Goal: Information Seeking & Learning: Learn about a topic

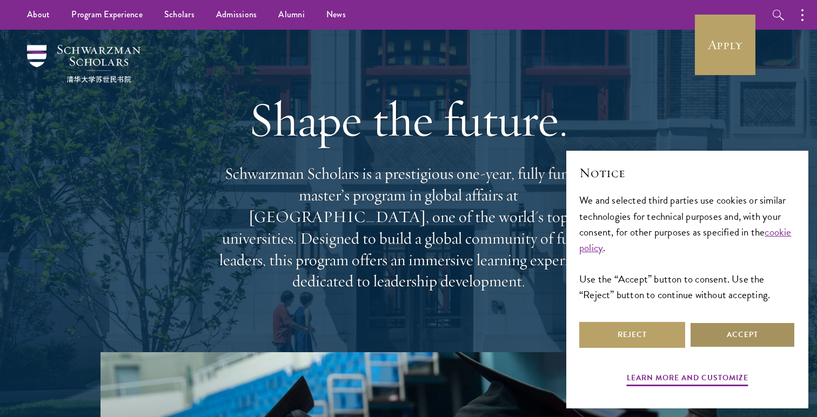
click at [710, 337] on button "Accept" at bounding box center [743, 335] width 106 height 26
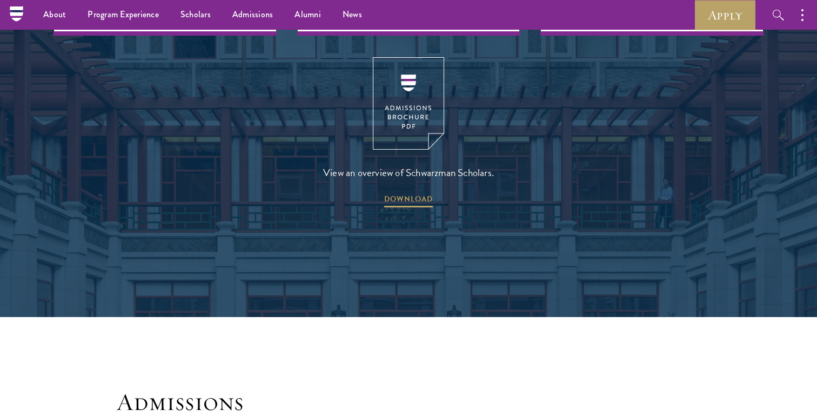
scroll to position [1494, 0]
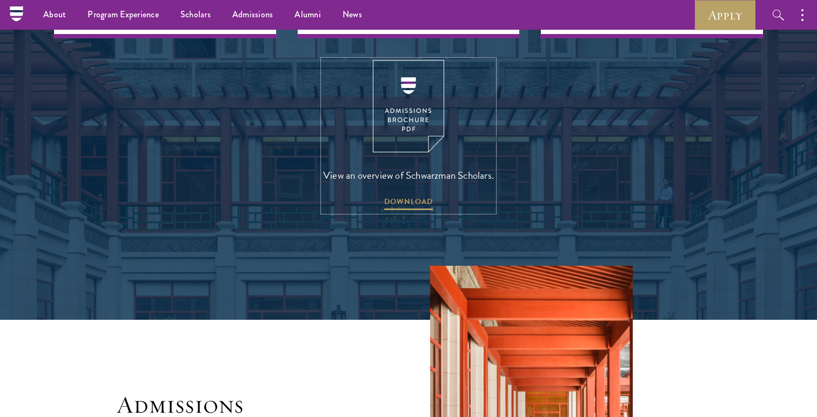
click at [404, 91] on img at bounding box center [408, 106] width 71 height 92
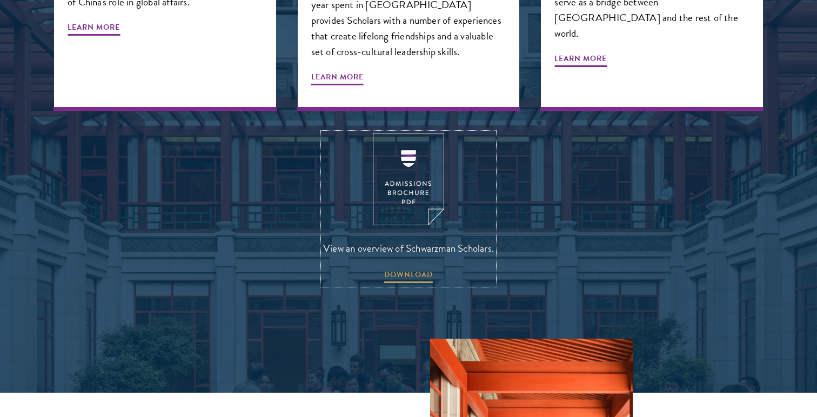
scroll to position [1761, 0]
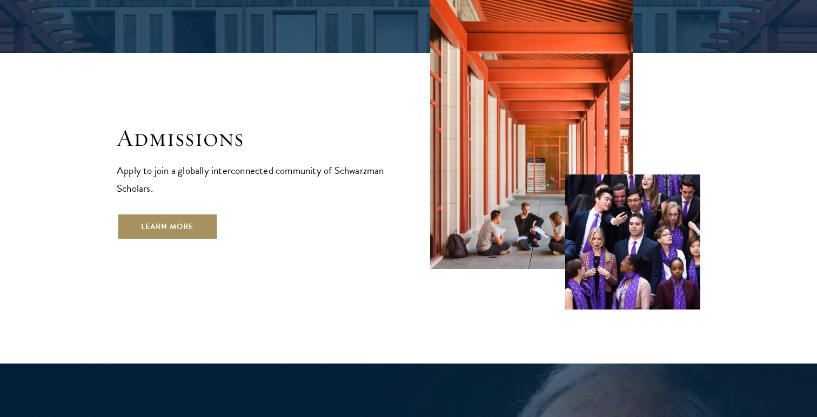
click at [198, 214] on link "Learn More" at bounding box center [167, 227] width 101 height 26
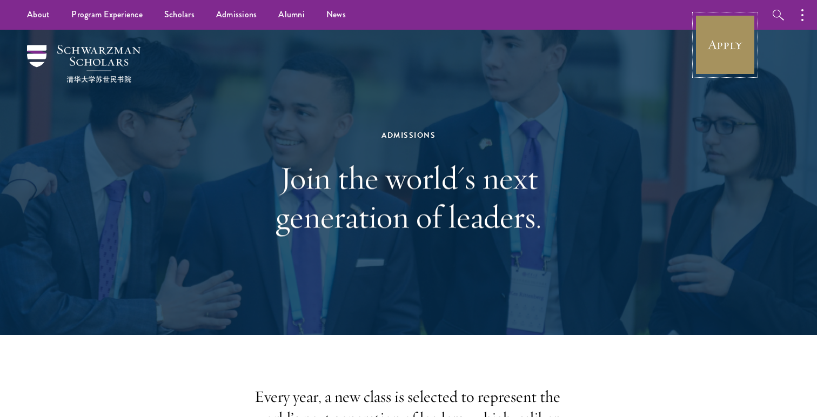
click at [719, 56] on link "Apply" at bounding box center [725, 45] width 61 height 61
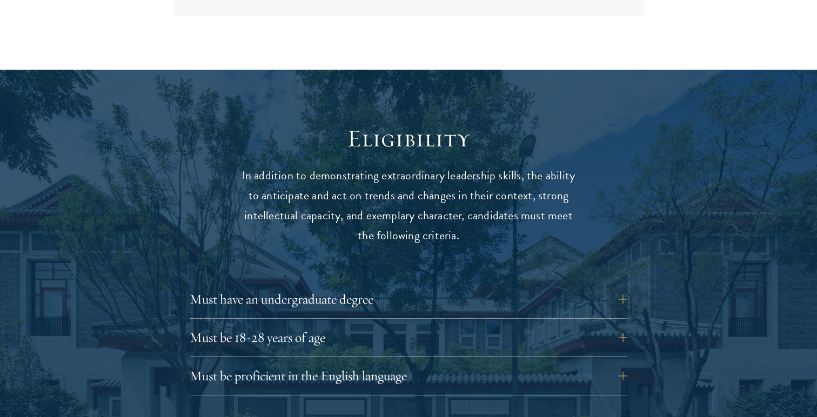
scroll to position [1331, 0]
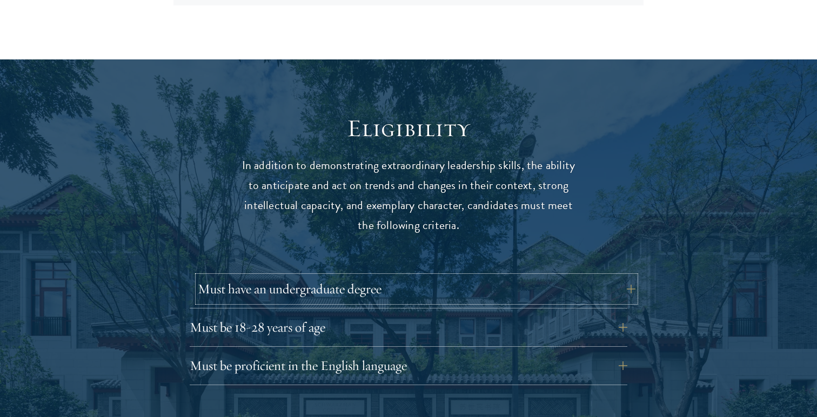
click at [614, 276] on button "Must have an undergraduate degree" at bounding box center [417, 289] width 438 height 26
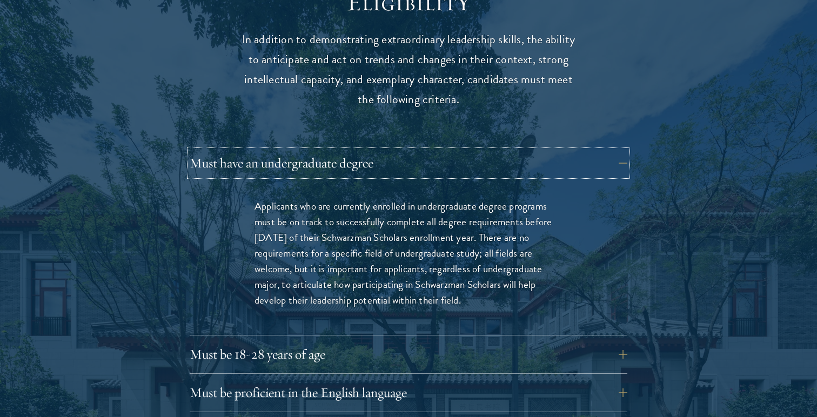
scroll to position [1497, 0]
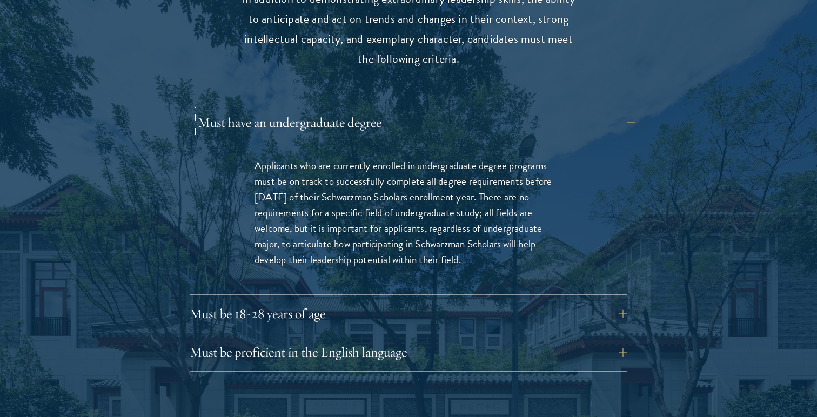
click at [616, 112] on button "Must have an undergraduate degree" at bounding box center [417, 123] width 438 height 26
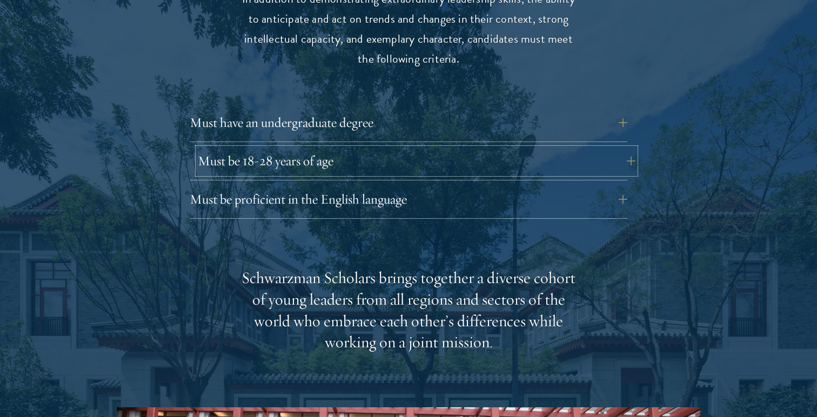
click at [603, 148] on button "Must be 18-28 years of age" at bounding box center [417, 161] width 438 height 26
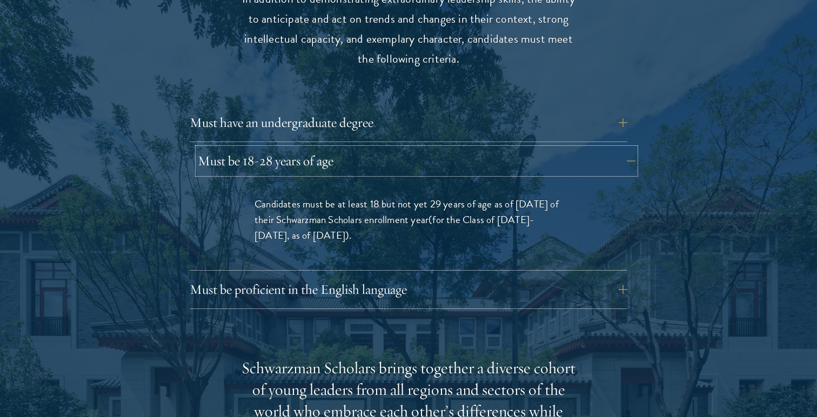
click at [603, 148] on button "Must be 18-28 years of age" at bounding box center [417, 161] width 438 height 26
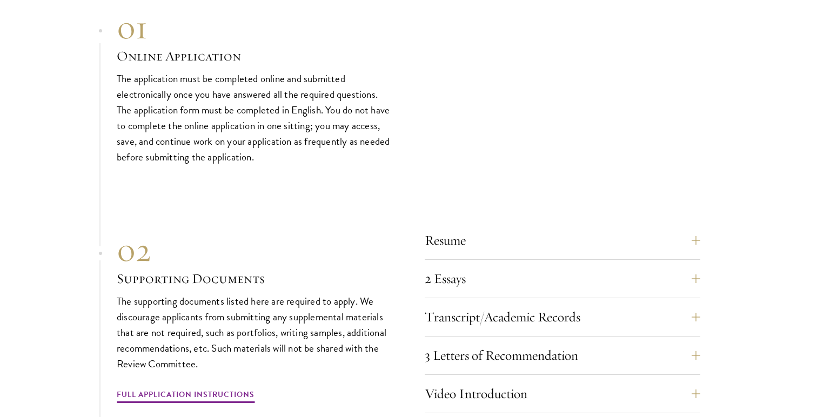
scroll to position [3557, 0]
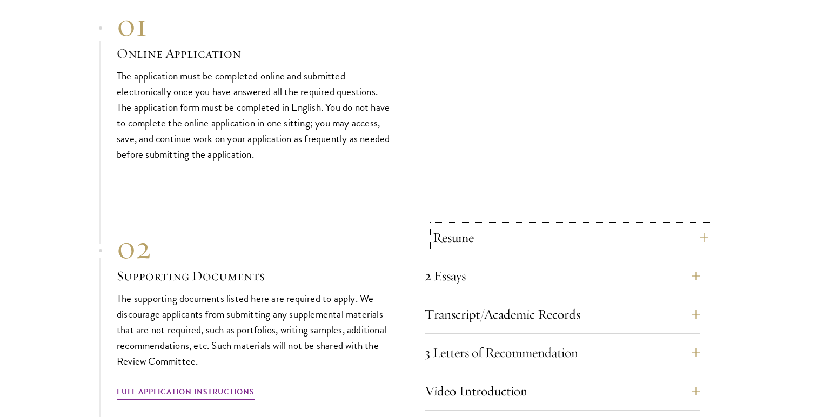
click at [659, 234] on button "Resume" at bounding box center [571, 238] width 276 height 26
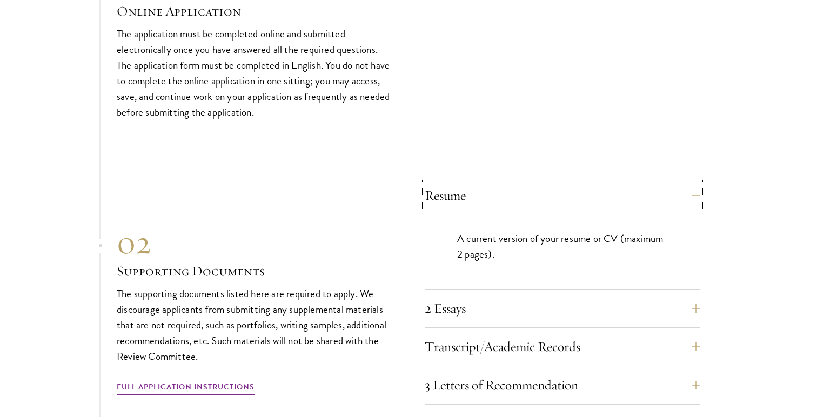
scroll to position [3599, 0]
click at [687, 191] on button "Resume" at bounding box center [571, 195] width 276 height 26
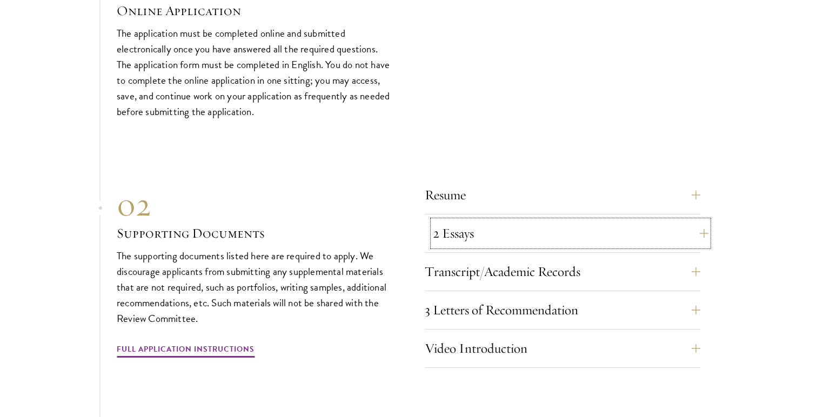
click at [662, 235] on button "2 Essays" at bounding box center [571, 234] width 276 height 26
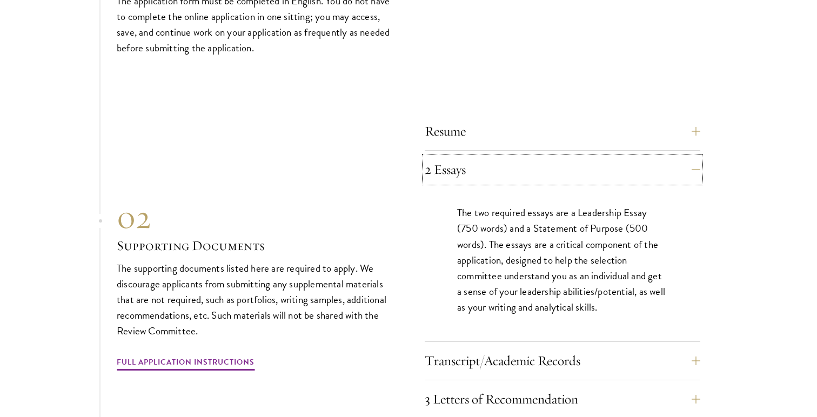
scroll to position [3679, 0]
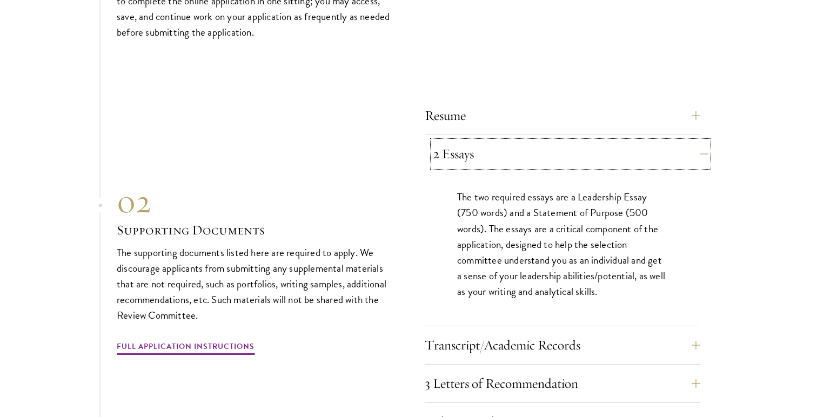
click at [670, 143] on button "2 Essays" at bounding box center [571, 154] width 276 height 26
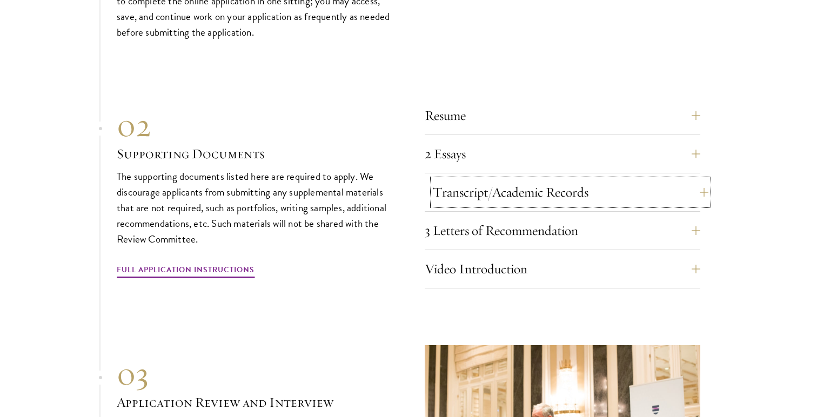
click at [663, 189] on button "Transcript/Academic Records" at bounding box center [571, 193] width 276 height 26
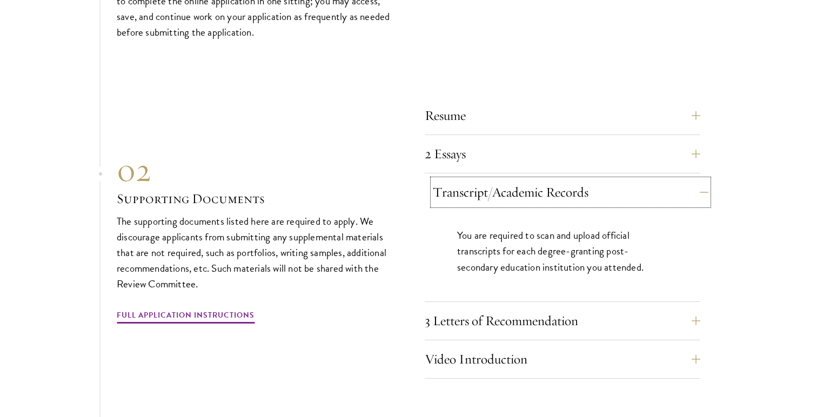
click at [669, 190] on button "Transcript/Academic Records" at bounding box center [571, 193] width 276 height 26
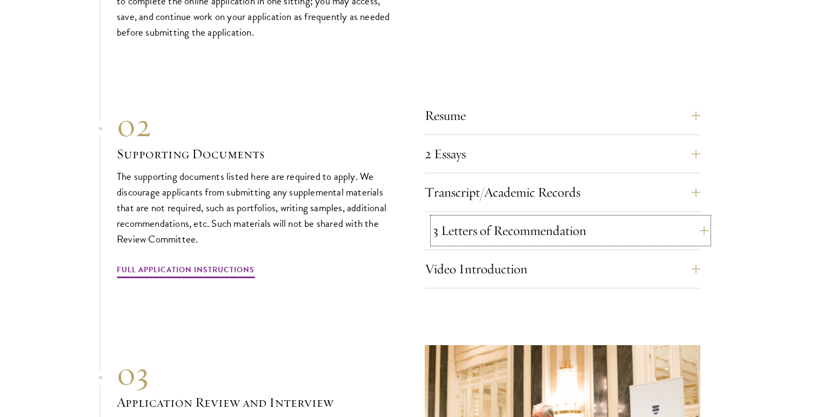
click at [645, 218] on button "3 Letters of Recommendation" at bounding box center [571, 231] width 276 height 26
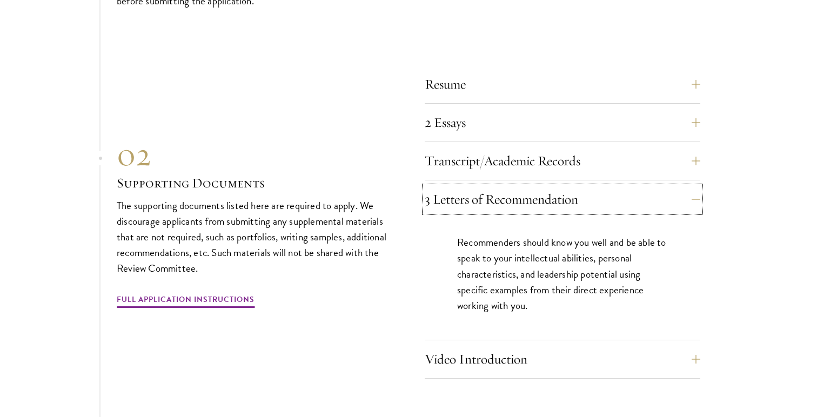
scroll to position [3720, 0]
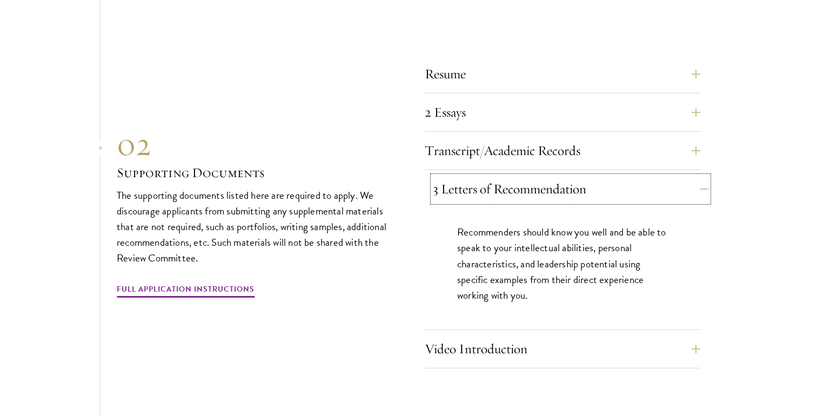
click at [655, 190] on button "3 Letters of Recommendation" at bounding box center [571, 189] width 276 height 26
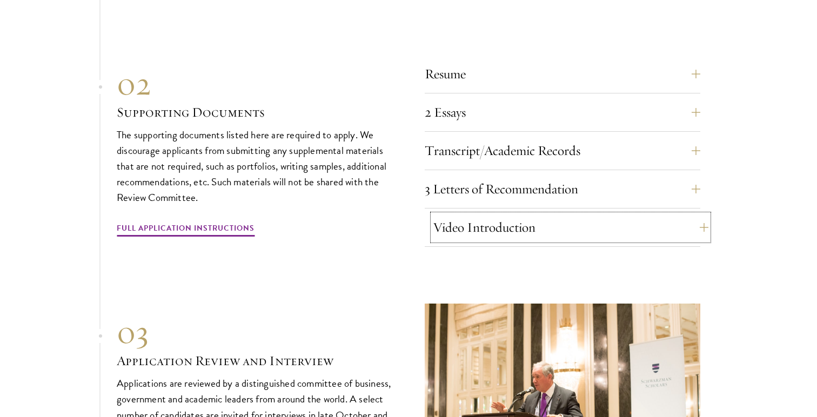
click at [648, 216] on button "Video Introduction" at bounding box center [571, 228] width 276 height 26
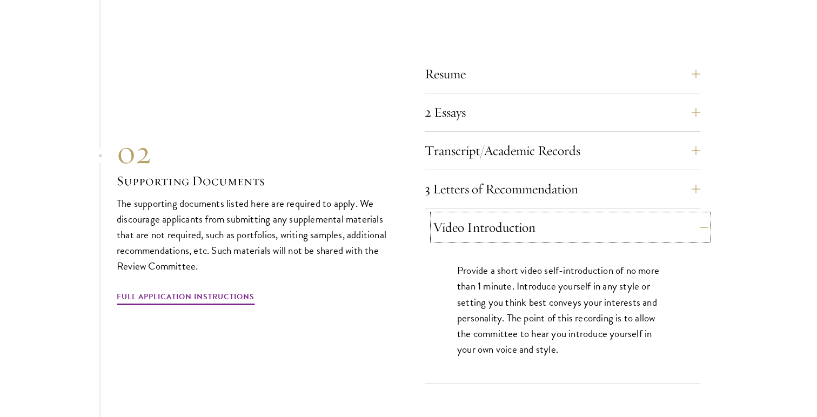
click at [648, 216] on button "Video Introduction" at bounding box center [571, 228] width 276 height 26
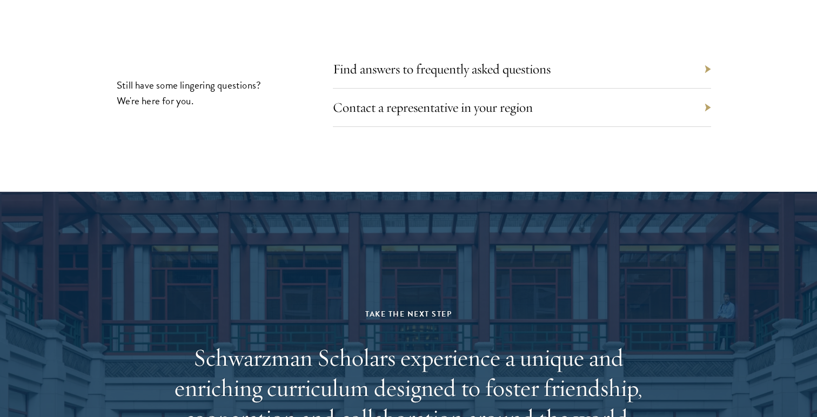
scroll to position [5259, 0]
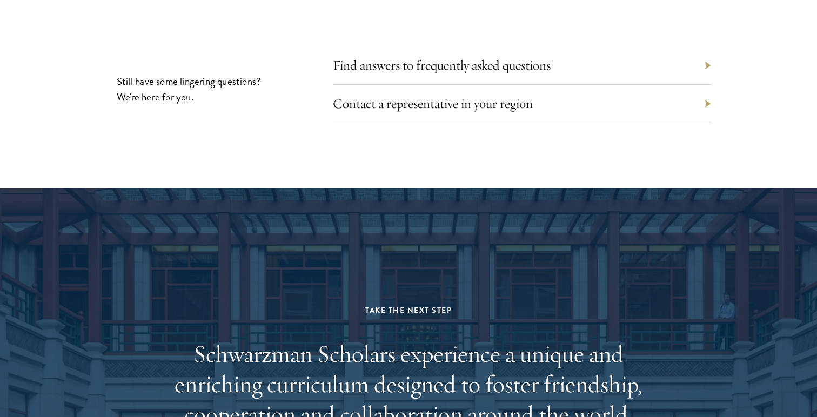
click at [663, 115] on div "Contact a representative in your region" at bounding box center [522, 104] width 378 height 38
click at [663, 102] on div "Contact a representative in your region" at bounding box center [522, 104] width 378 height 38
click at [701, 102] on div "Contact a representative in your region" at bounding box center [522, 104] width 378 height 38
click at [706, 96] on div "Contact a representative in your region" at bounding box center [522, 104] width 378 height 38
click at [403, 88] on div "Contact a representative in your region" at bounding box center [522, 104] width 378 height 38
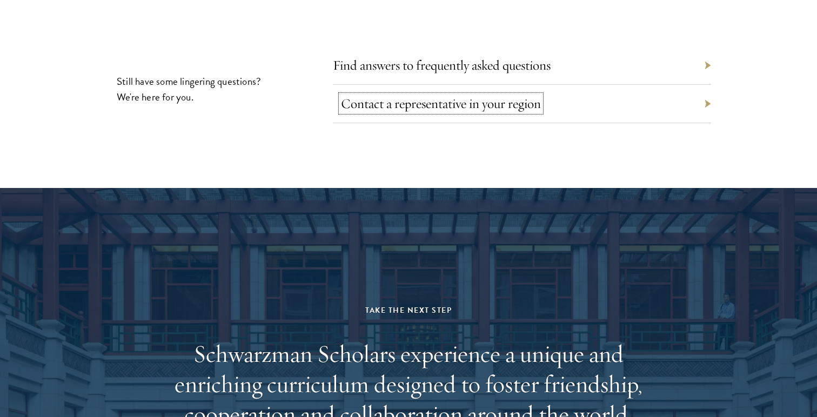
click at [411, 97] on link "Contact a representative in your region" at bounding box center [441, 103] width 200 height 17
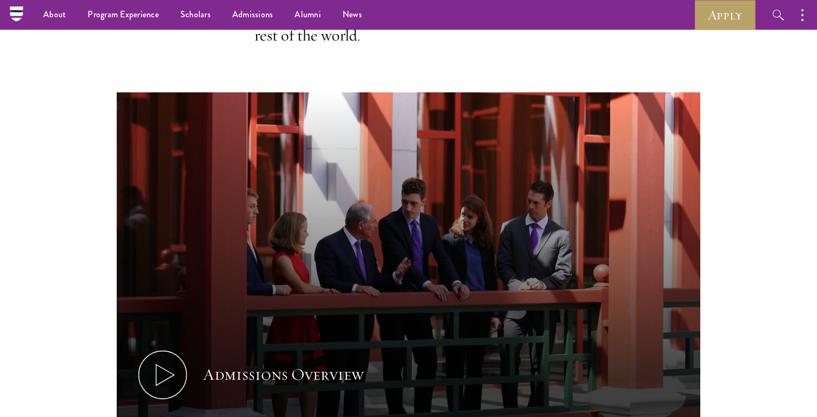
scroll to position [373, 0]
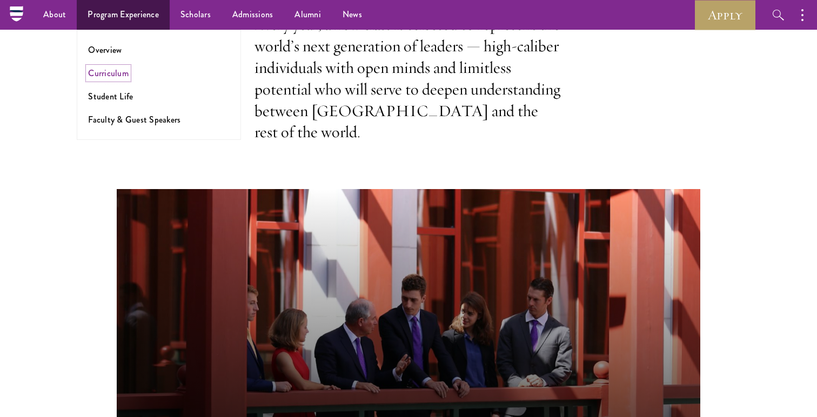
click at [108, 72] on link "Curriculum" at bounding box center [108, 73] width 41 height 12
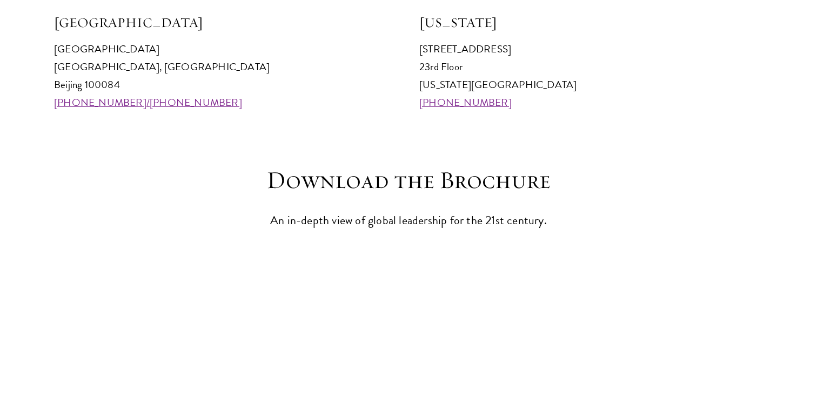
scroll to position [1390, 0]
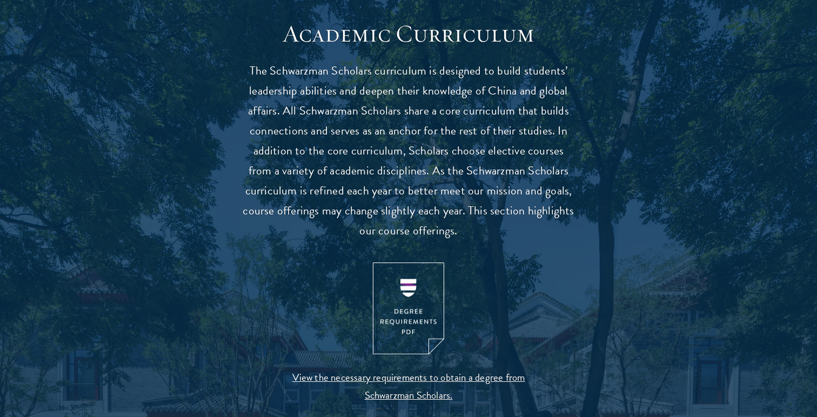
scroll to position [949, 0]
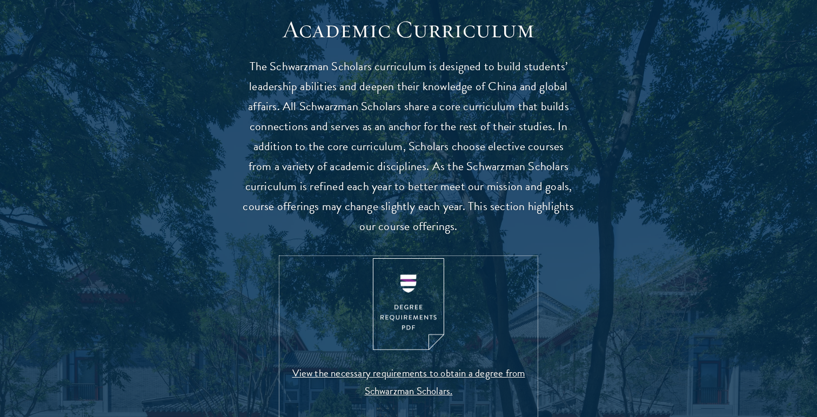
click at [415, 294] on img at bounding box center [408, 304] width 71 height 92
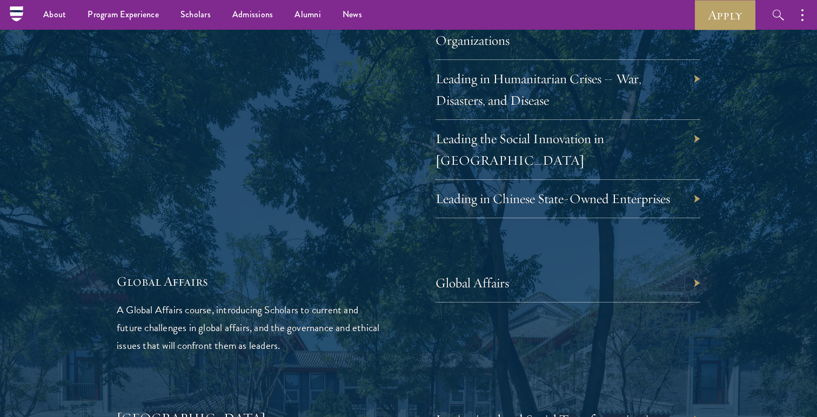
scroll to position [2305, 0]
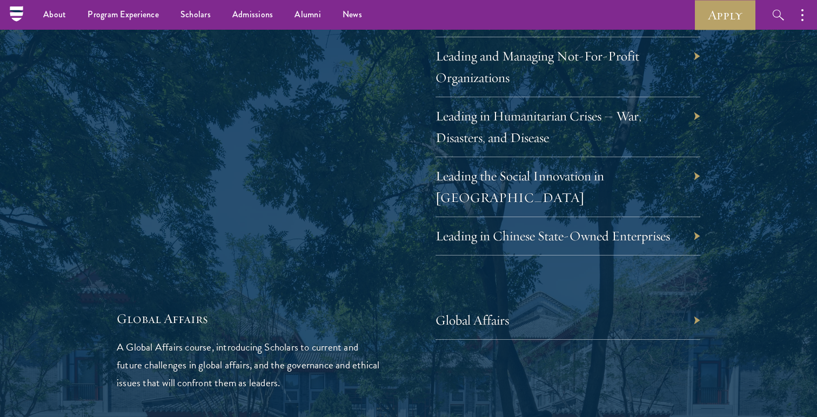
click at [681, 303] on div "Global Affairs" at bounding box center [568, 321] width 265 height 38
click at [693, 305] on div "Global Affairs" at bounding box center [568, 321] width 265 height 38
click at [696, 302] on div "Global Affairs" at bounding box center [568, 321] width 265 height 38
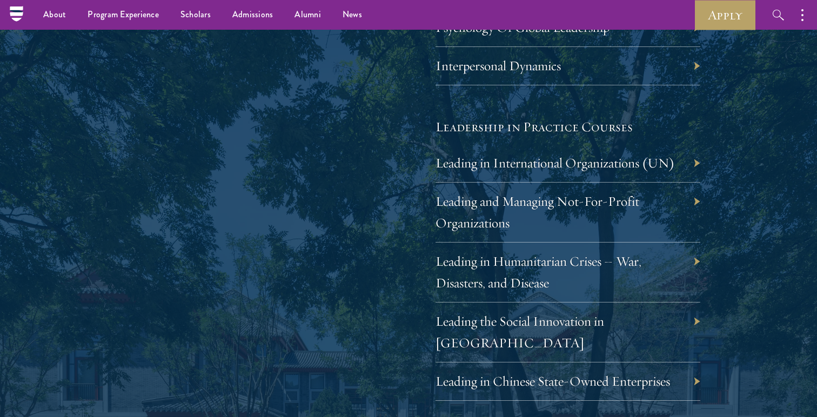
scroll to position [2156, 0]
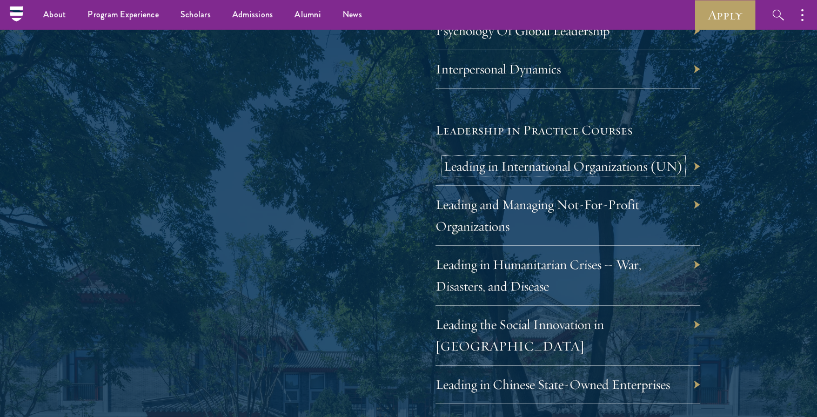
click at [575, 165] on link "Leading in International Organizations (UN)" at bounding box center [564, 166] width 240 height 17
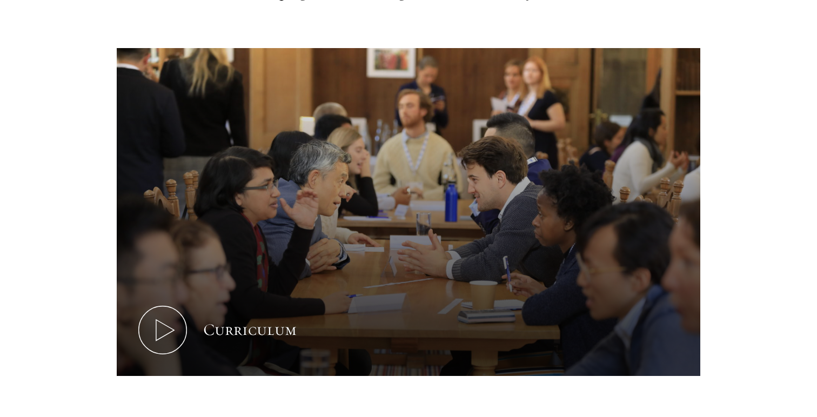
scroll to position [414, 0]
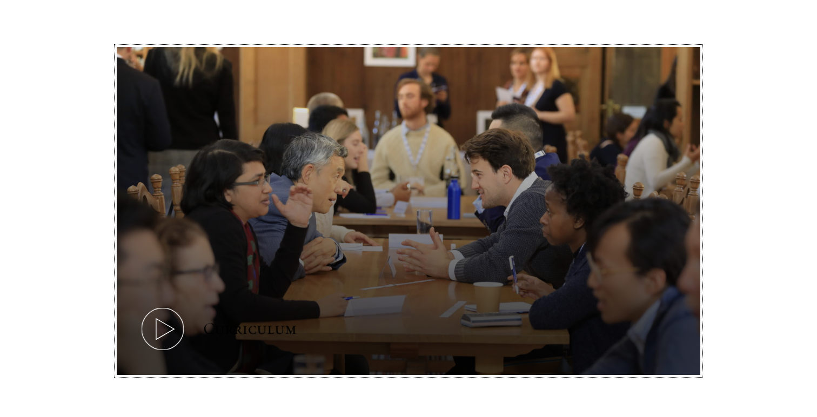
click at [176, 330] on icon at bounding box center [162, 329] width 49 height 49
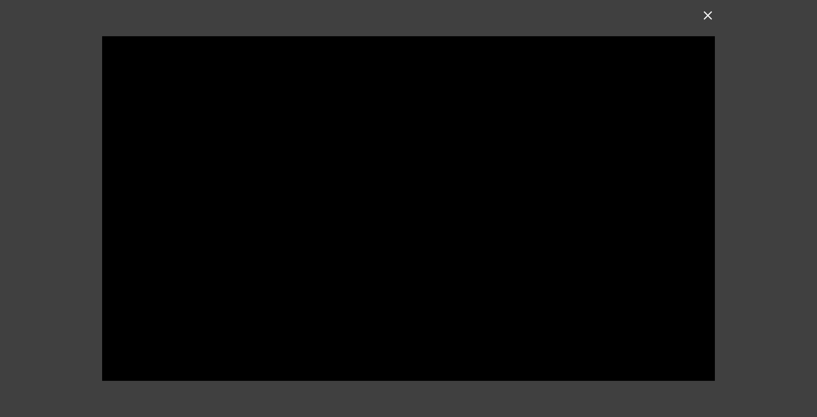
click at [700, 20] on div at bounding box center [408, 208] width 817 height 417
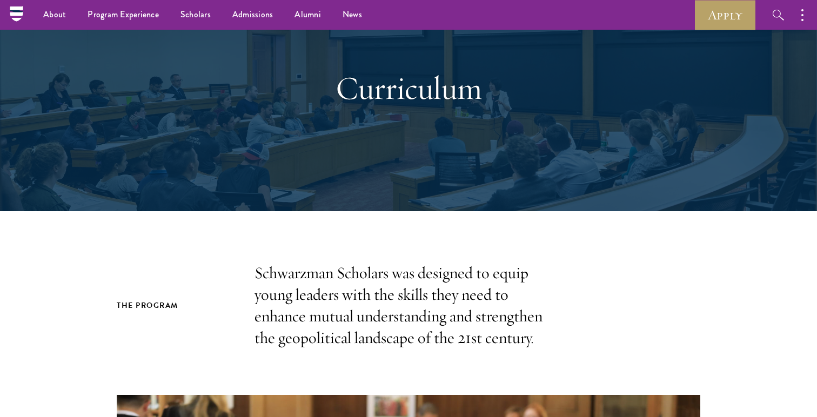
scroll to position [0, 0]
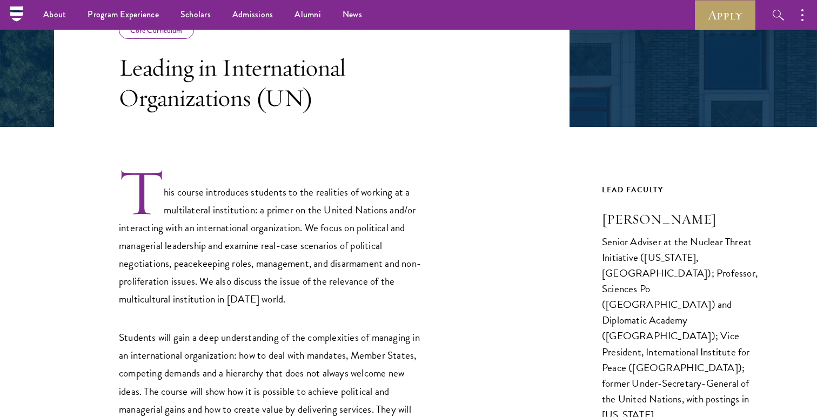
scroll to position [171, 0]
